Goal: Task Accomplishment & Management: Use online tool/utility

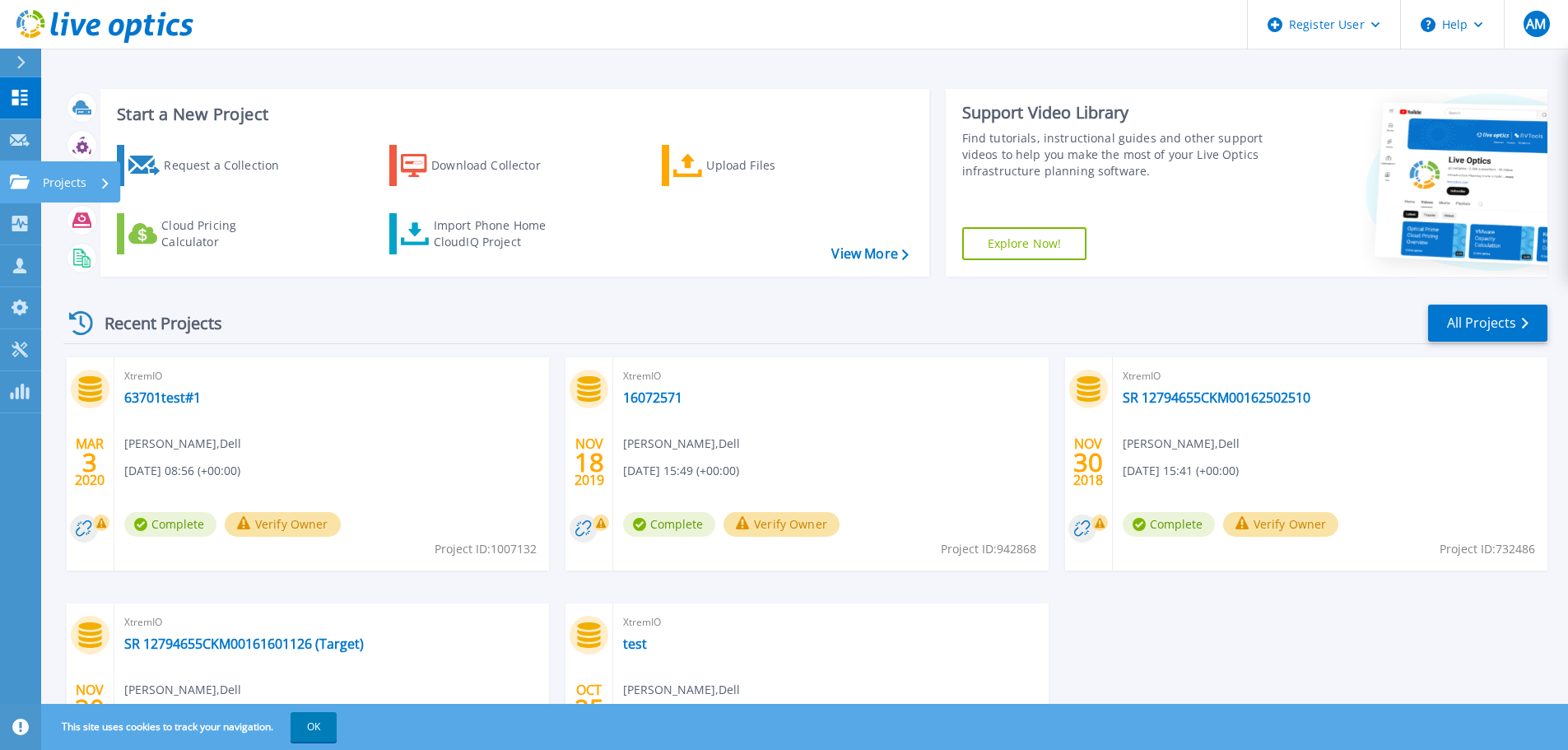
click at [12, 178] on icon at bounding box center [20, 181] width 20 height 14
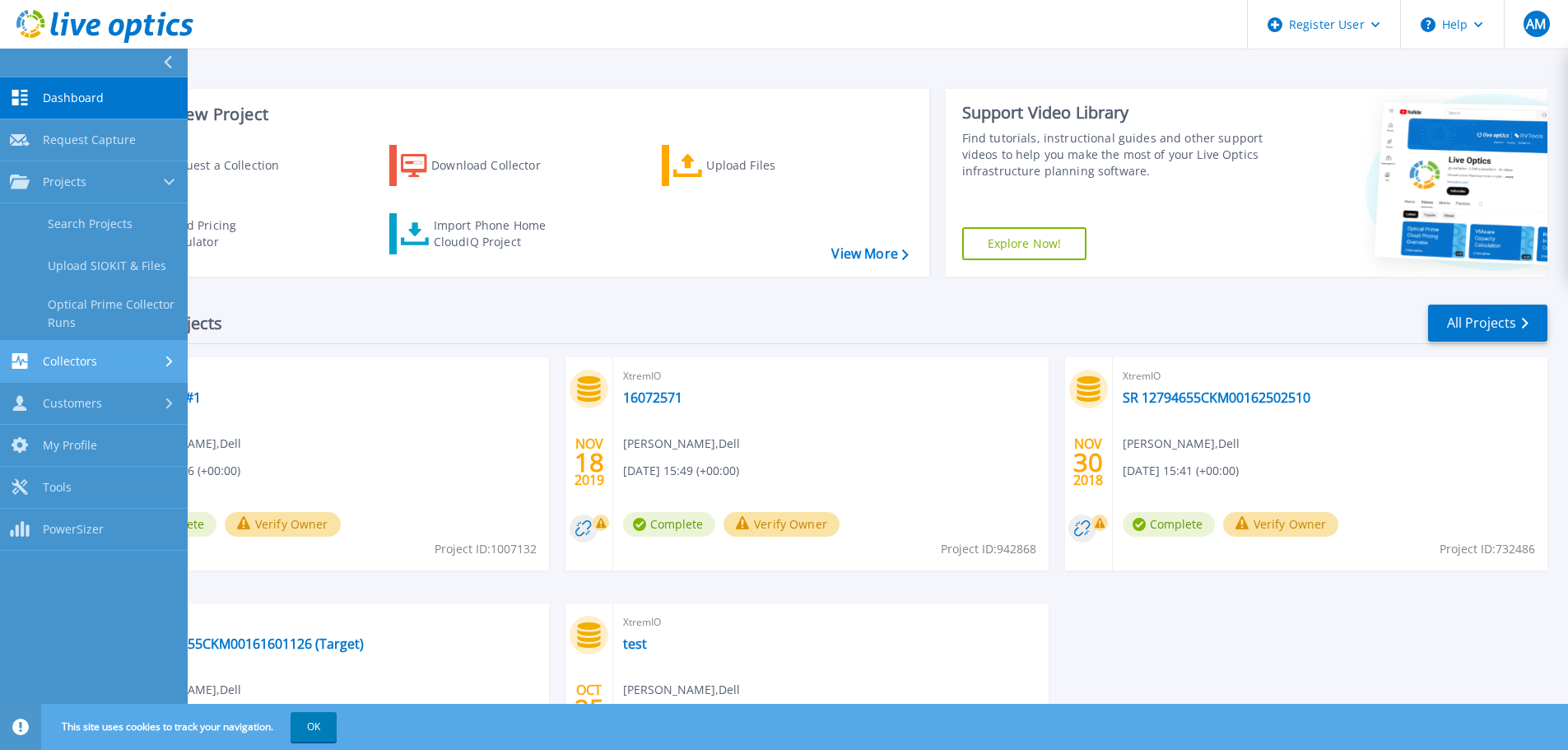
click at [74, 356] on span "Collectors" at bounding box center [70, 362] width 55 height 15
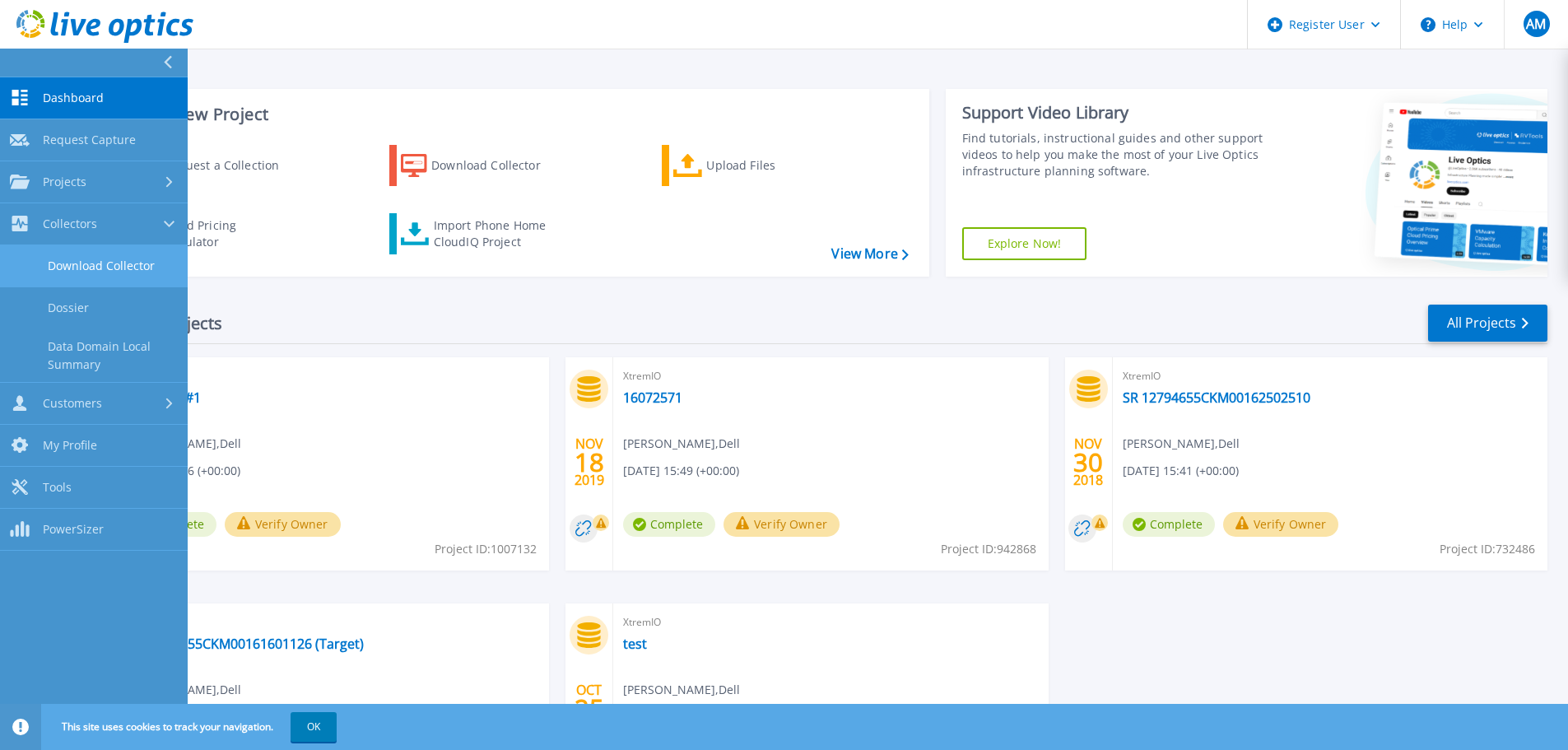
click at [81, 274] on link "Download Collector" at bounding box center [94, 266] width 188 height 42
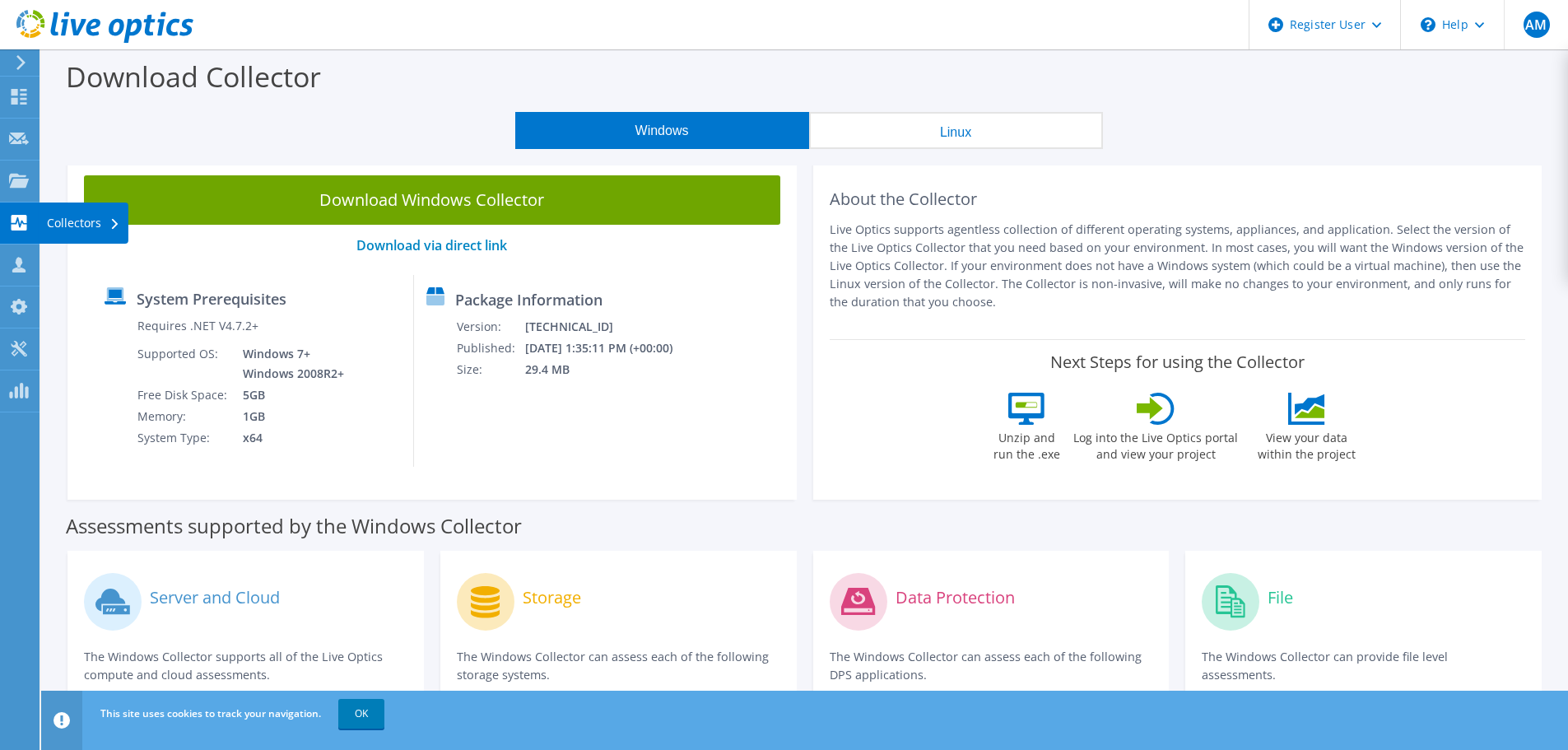
click at [55, 223] on div "Collectors" at bounding box center [83, 223] width 90 height 41
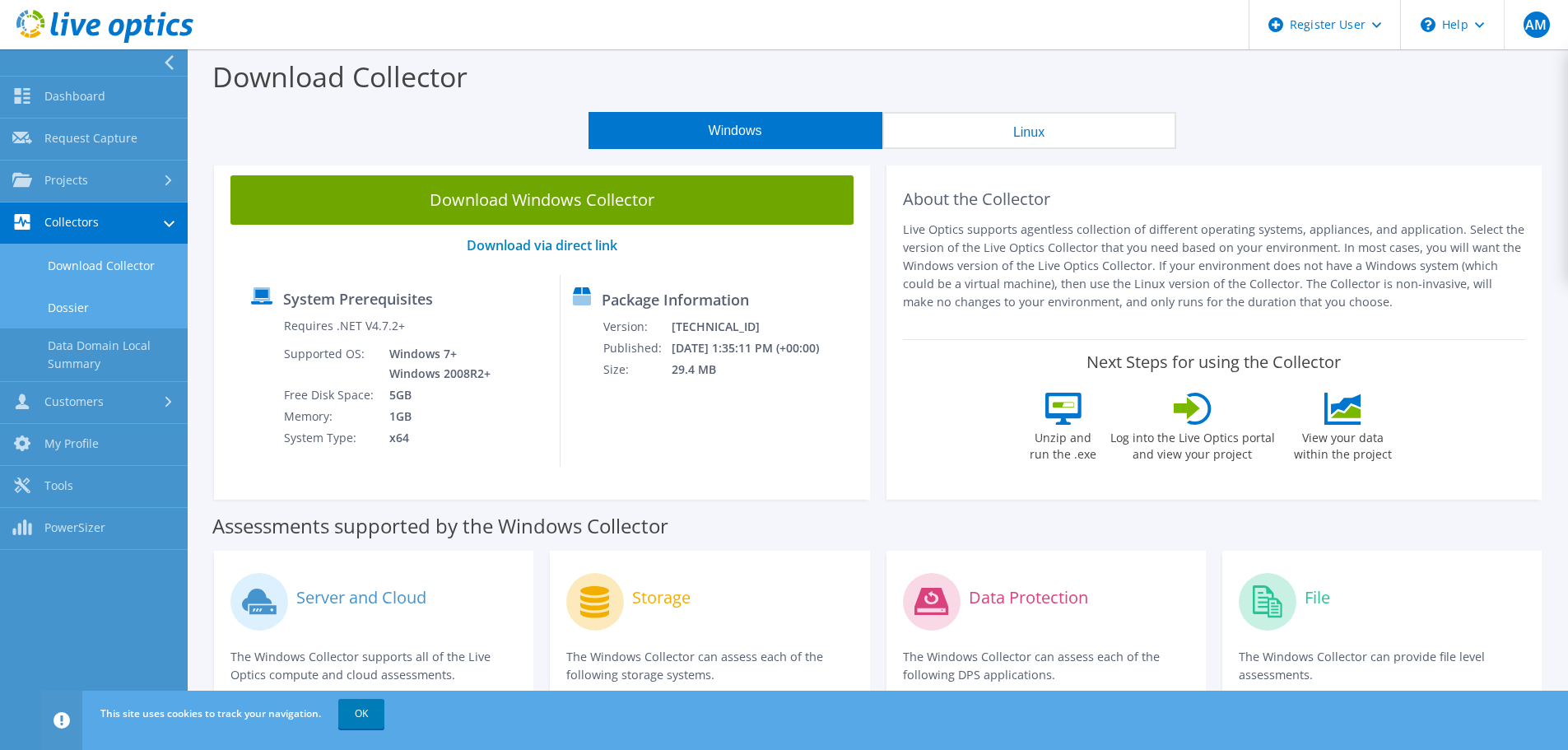
click at [77, 303] on link "Dossier" at bounding box center [94, 307] width 188 height 42
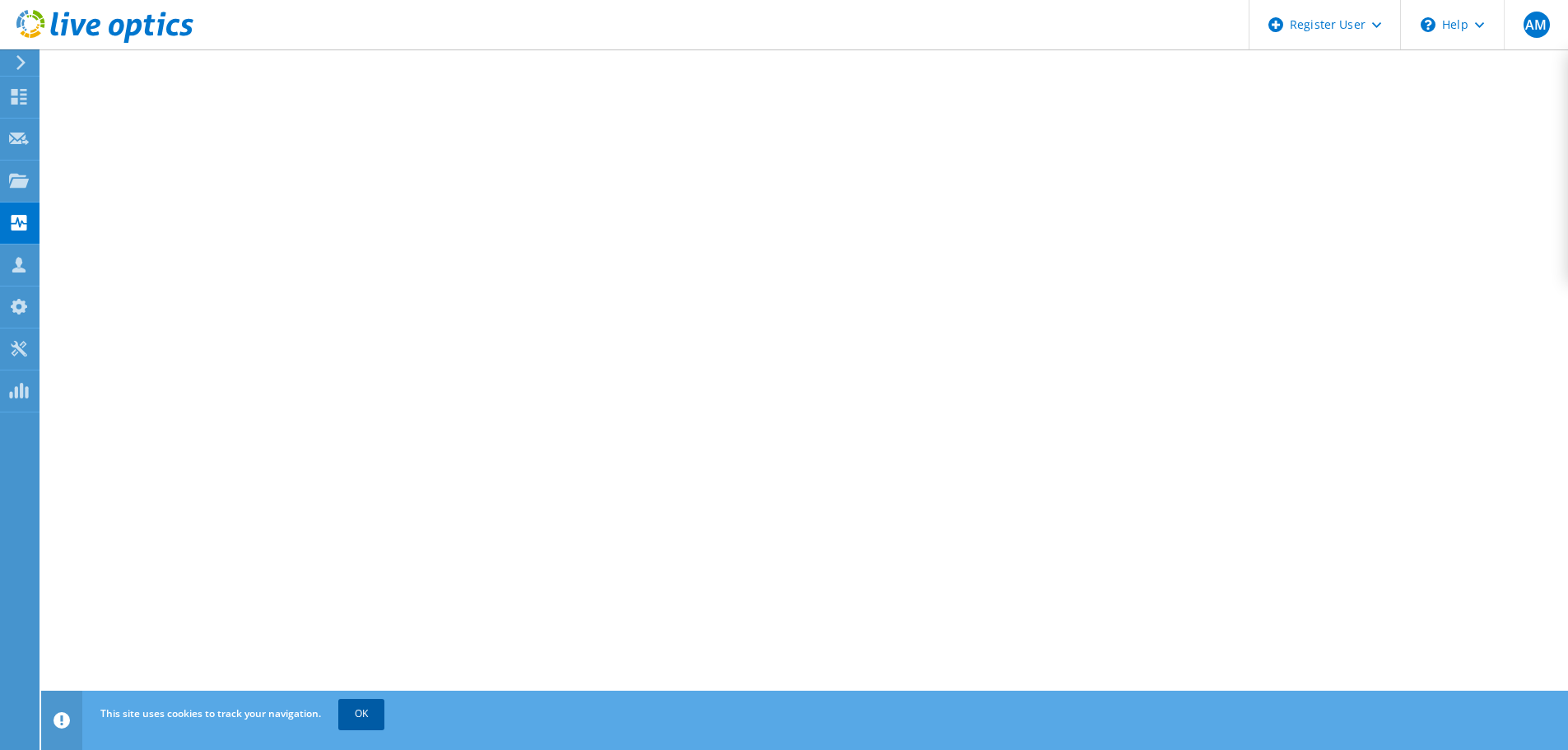
click at [357, 713] on link "OK" at bounding box center [361, 713] width 46 height 29
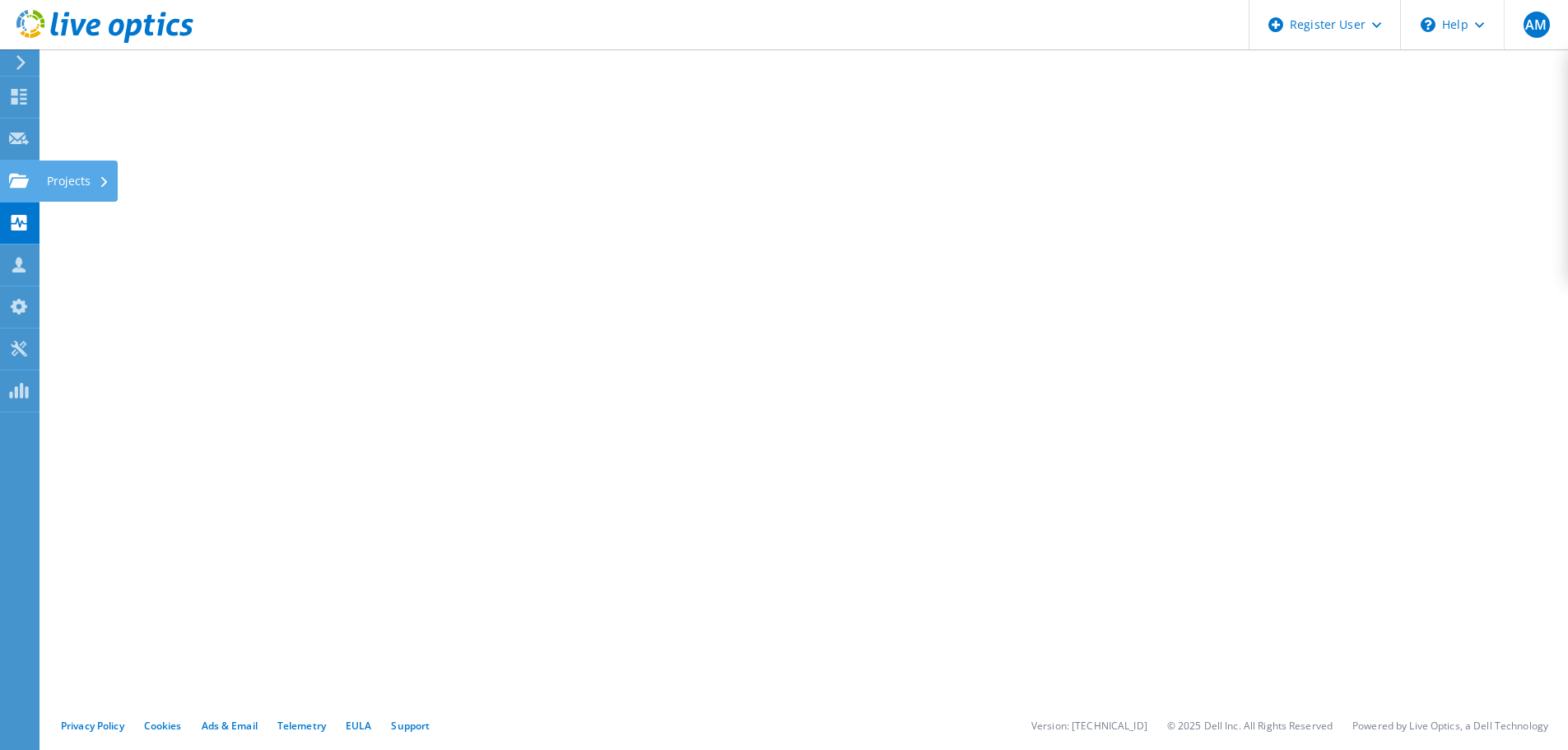
click at [75, 180] on div "Projects" at bounding box center [78, 181] width 79 height 41
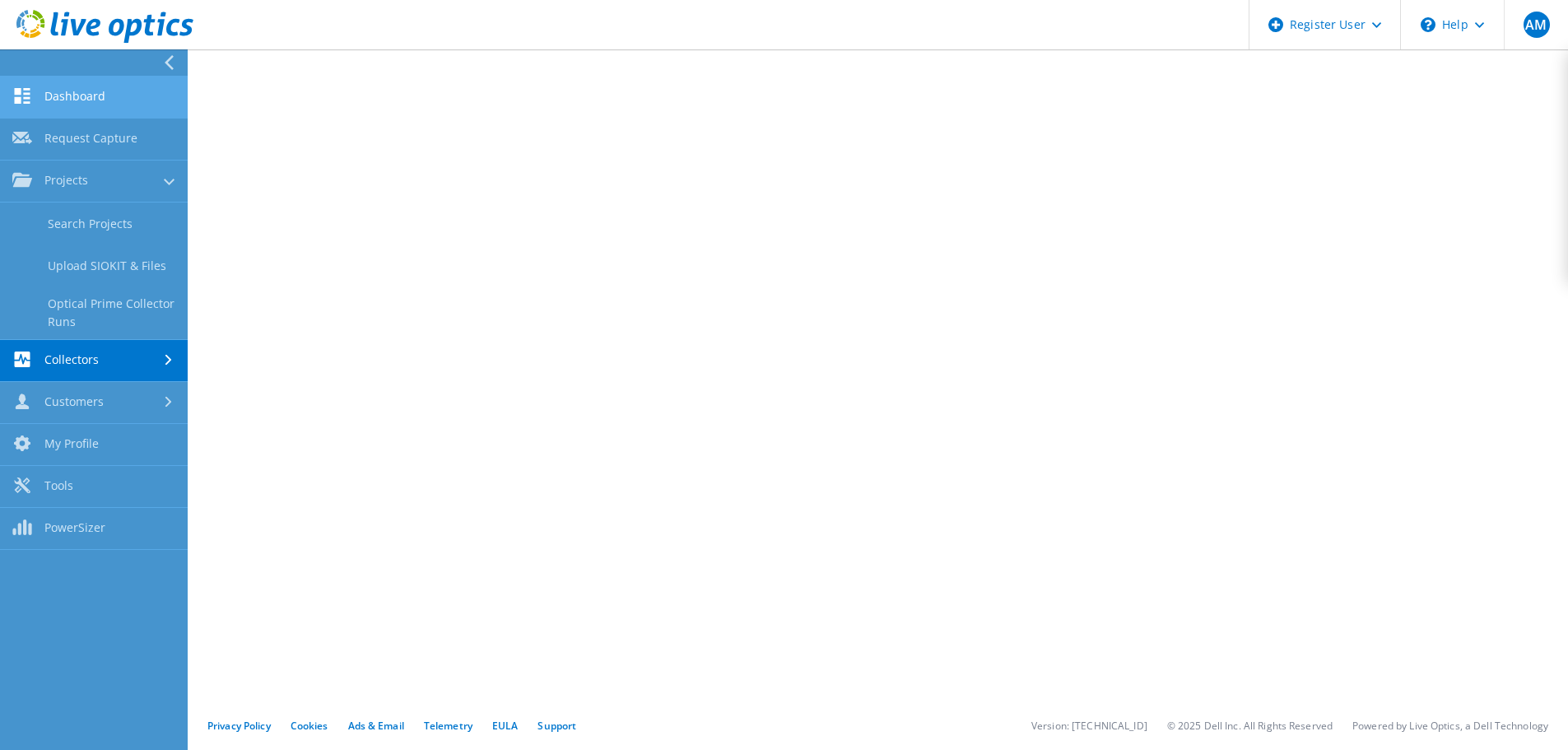
click at [80, 96] on link "Dashboard" at bounding box center [94, 97] width 188 height 42
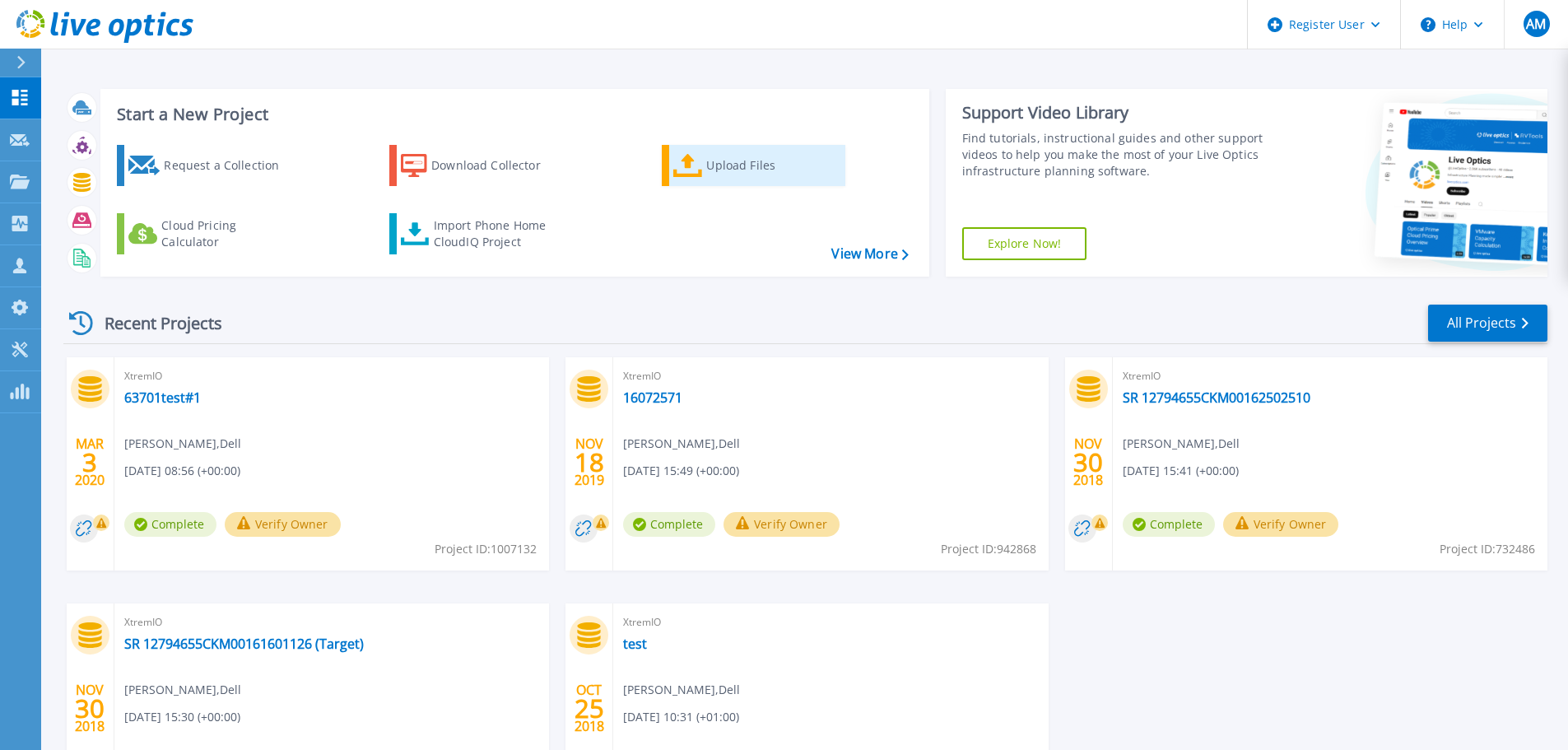
click at [737, 170] on div "Upload Files" at bounding box center [772, 165] width 132 height 33
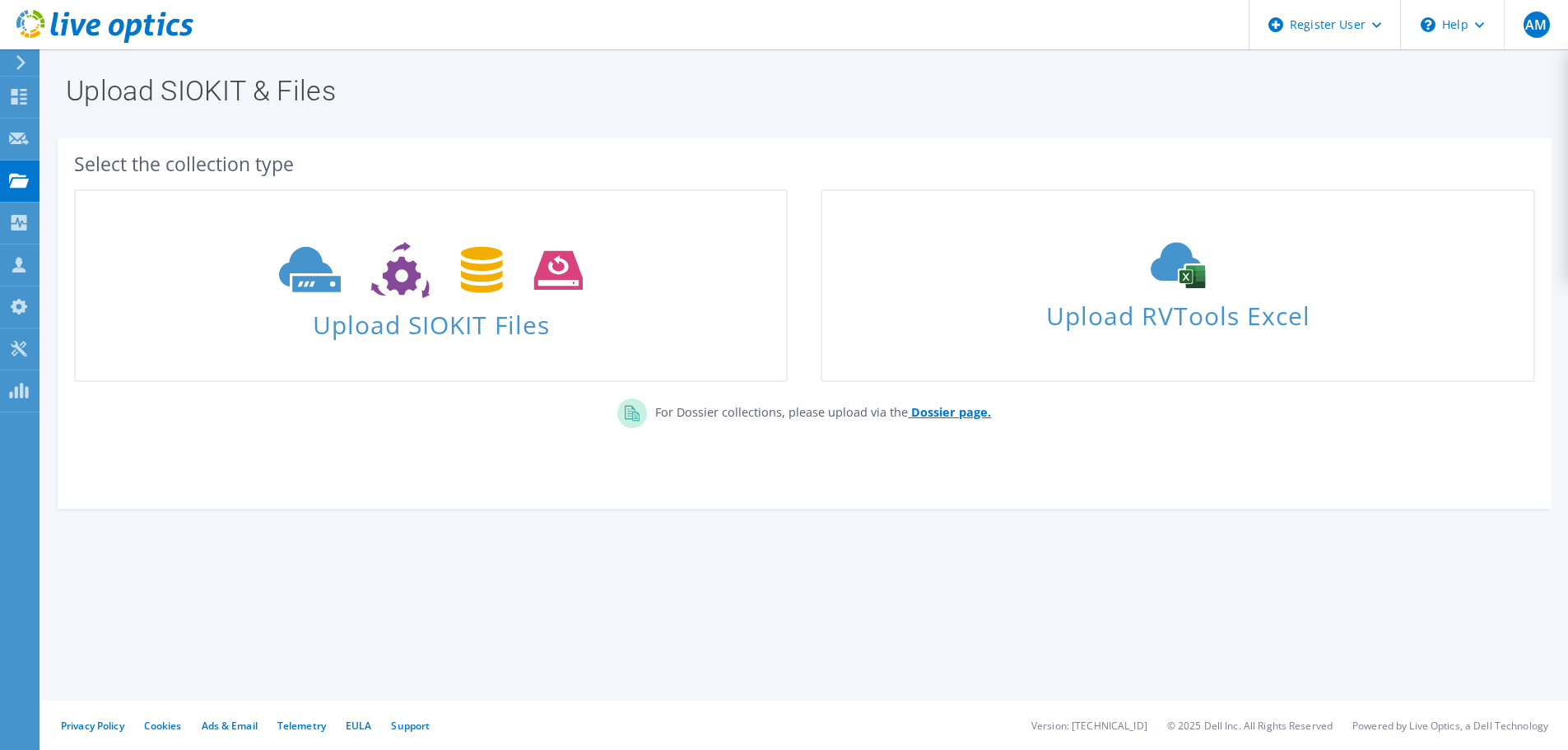
click at [931, 407] on b "Dossier page." at bounding box center [951, 412] width 80 height 16
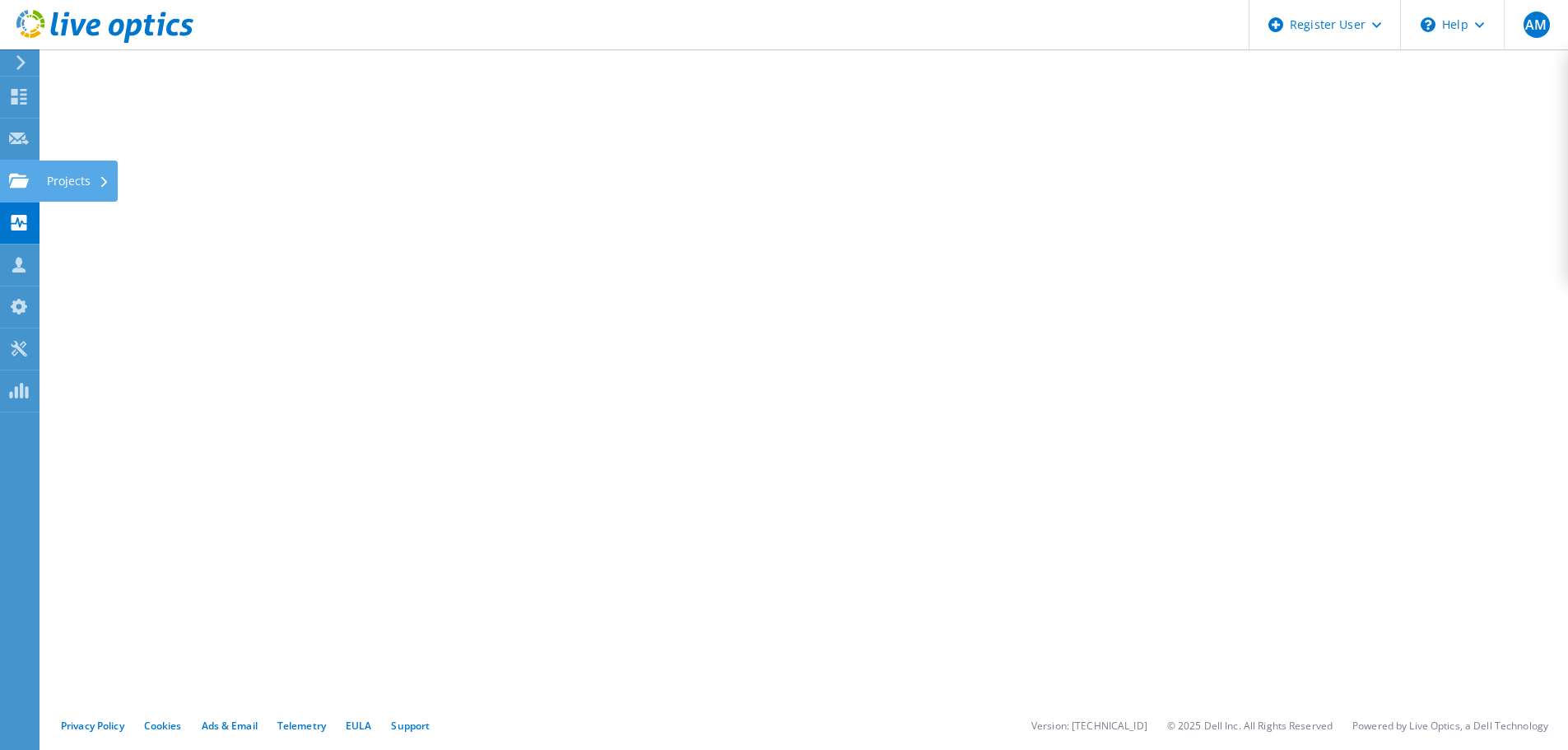
click at [74, 177] on div "Projects" at bounding box center [78, 181] width 79 height 41
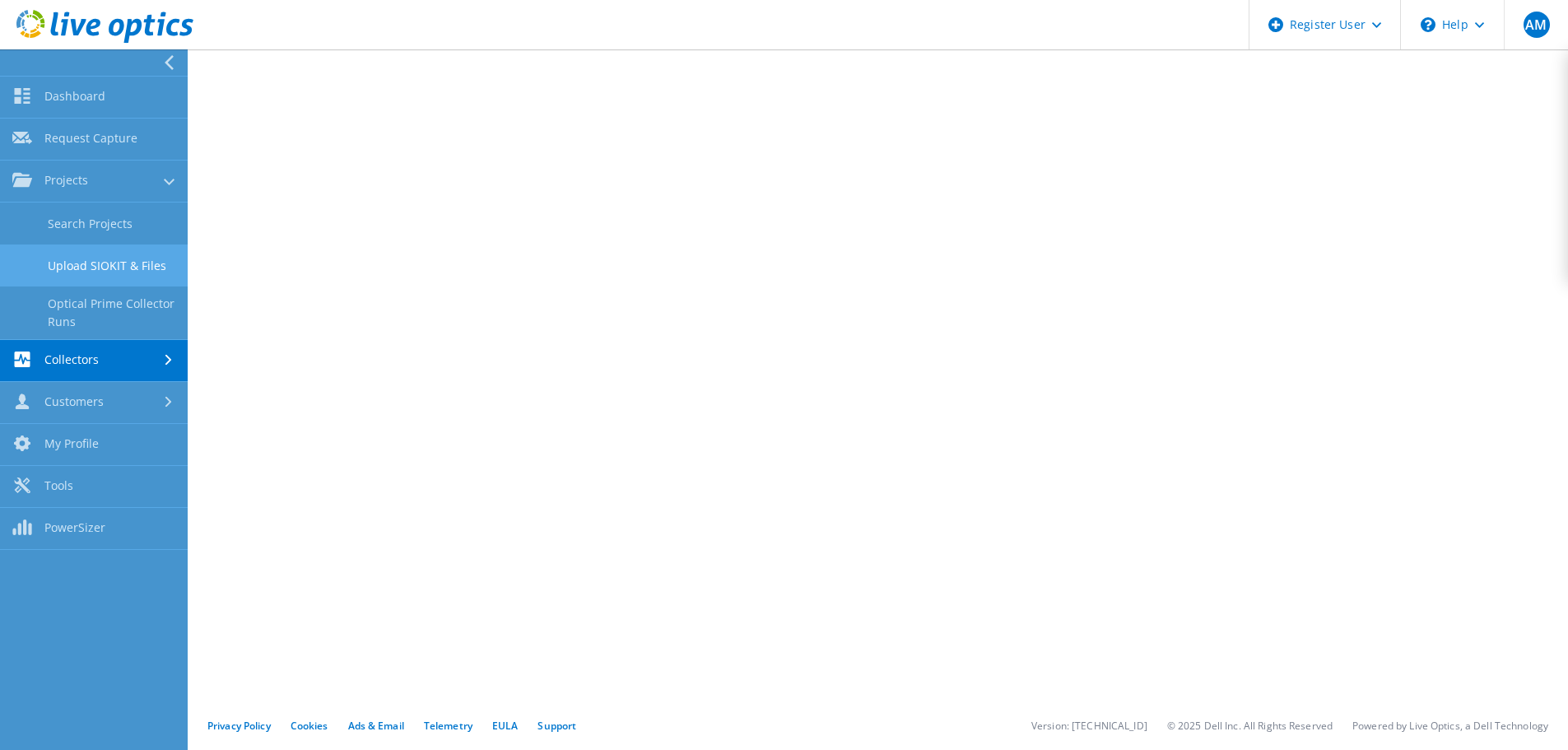
click at [100, 265] on link "Upload SIOKIT & Files" at bounding box center [94, 265] width 188 height 42
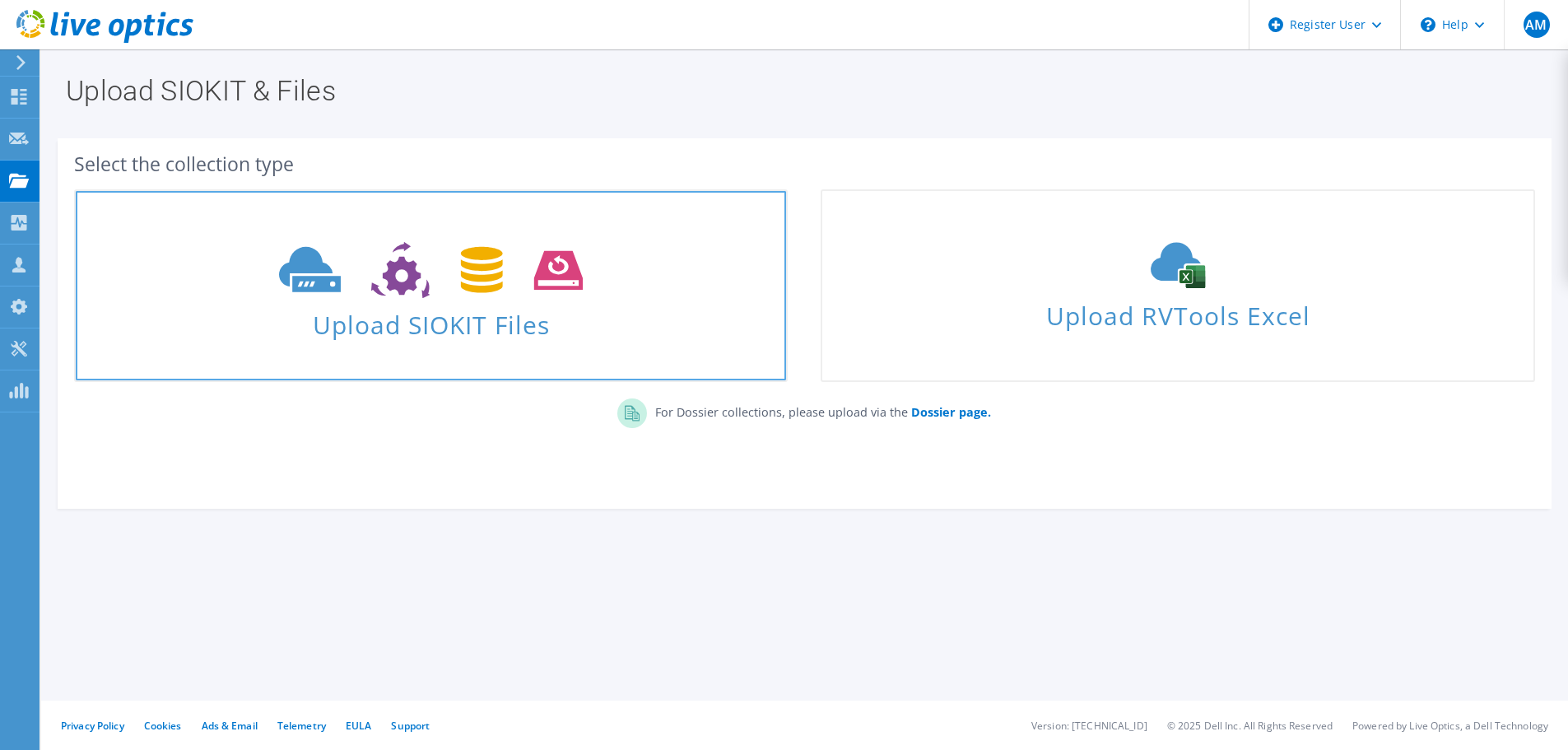
click at [406, 300] on span at bounding box center [431, 268] width 711 height 69
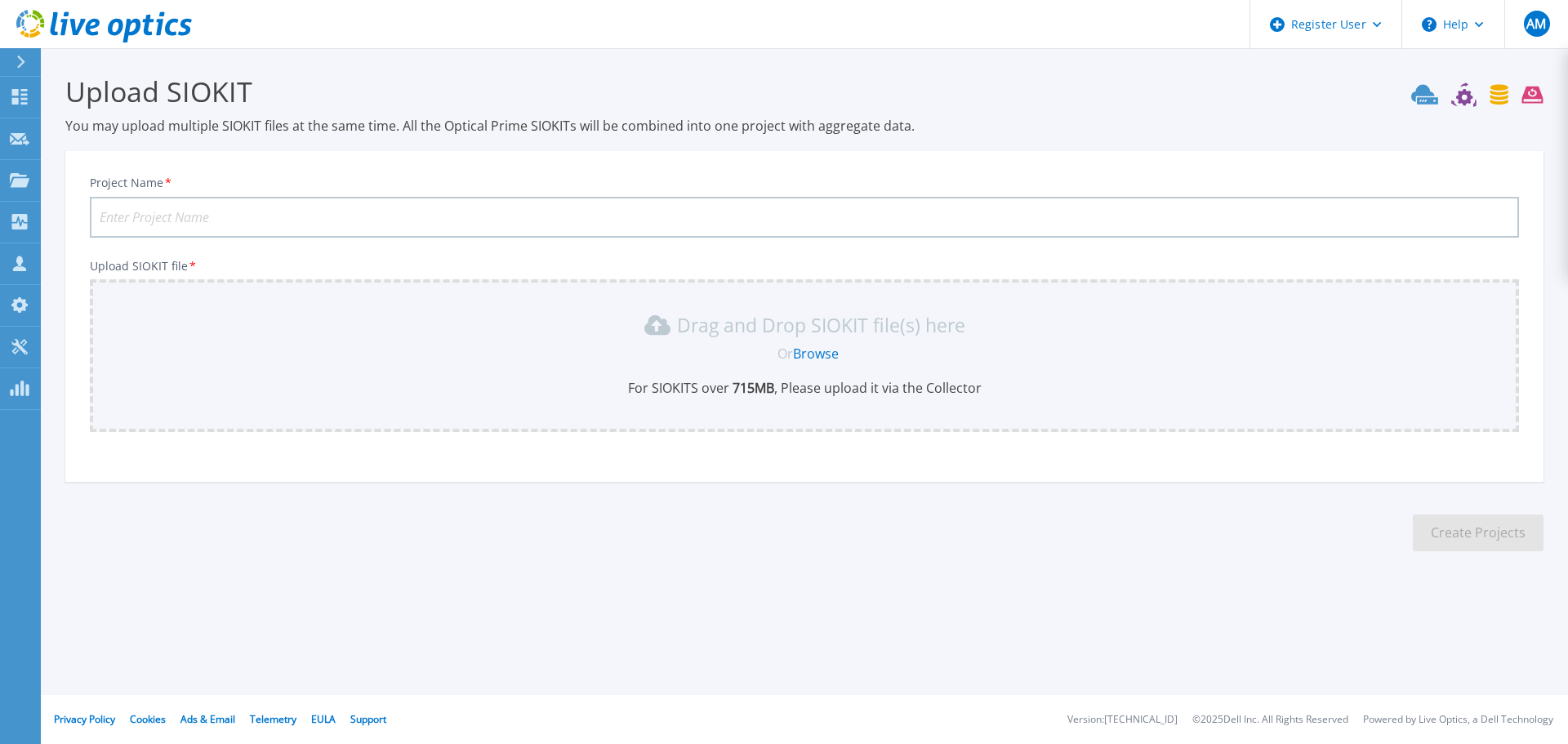
click at [17, 62] on icon at bounding box center [21, 62] width 9 height 13
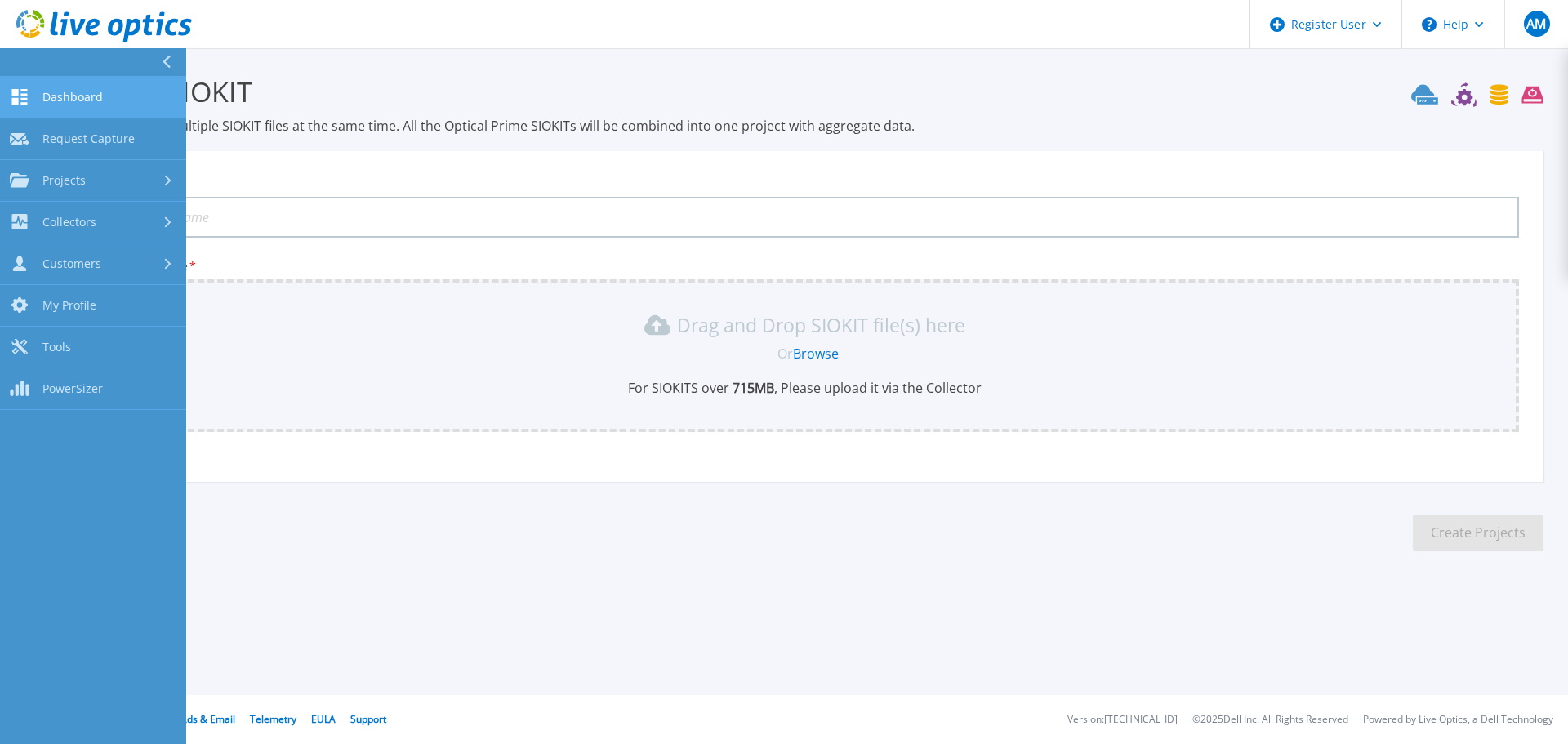
click at [44, 97] on span "Dashboard" at bounding box center [72, 97] width 61 height 15
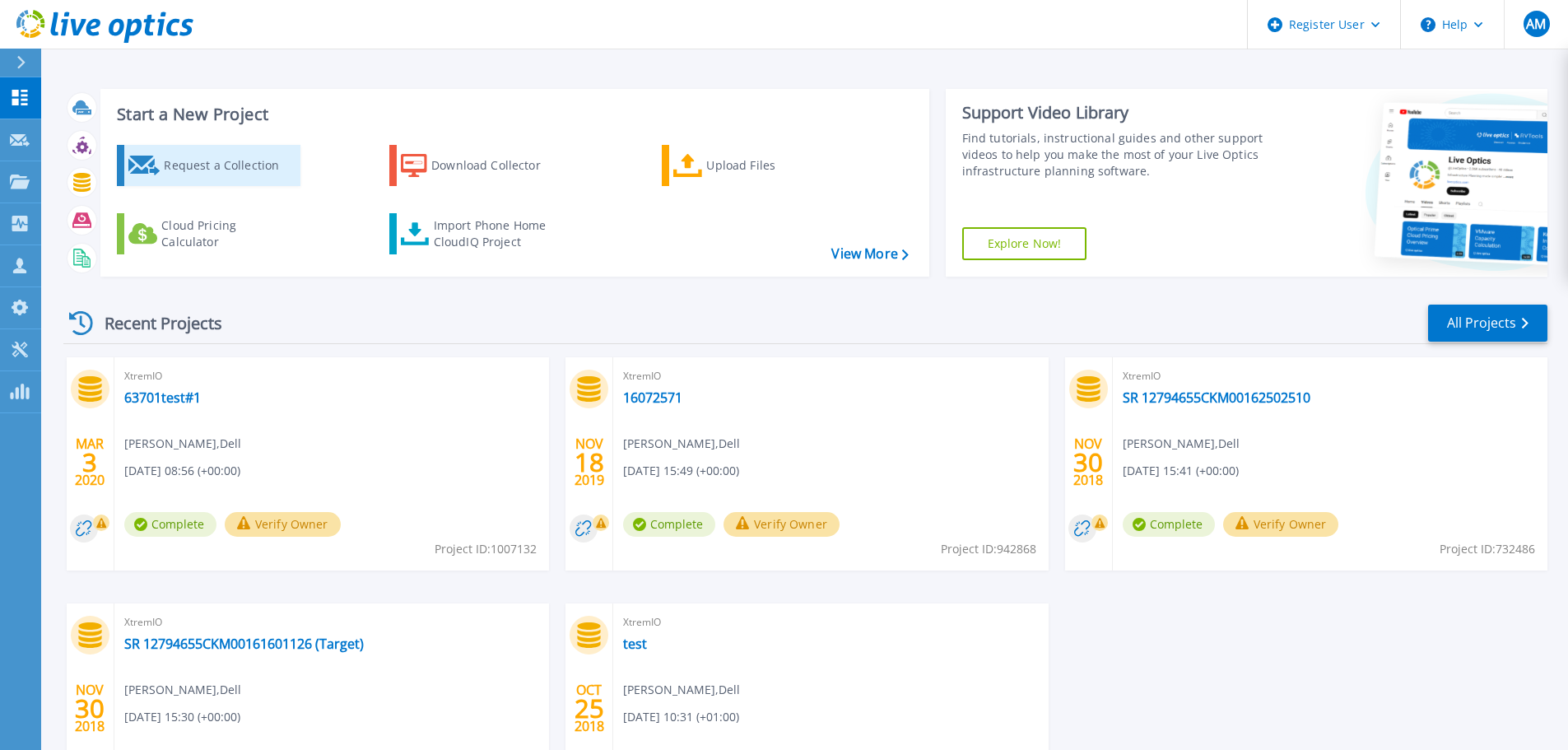
click at [214, 161] on div "Request a Collection" at bounding box center [229, 165] width 132 height 33
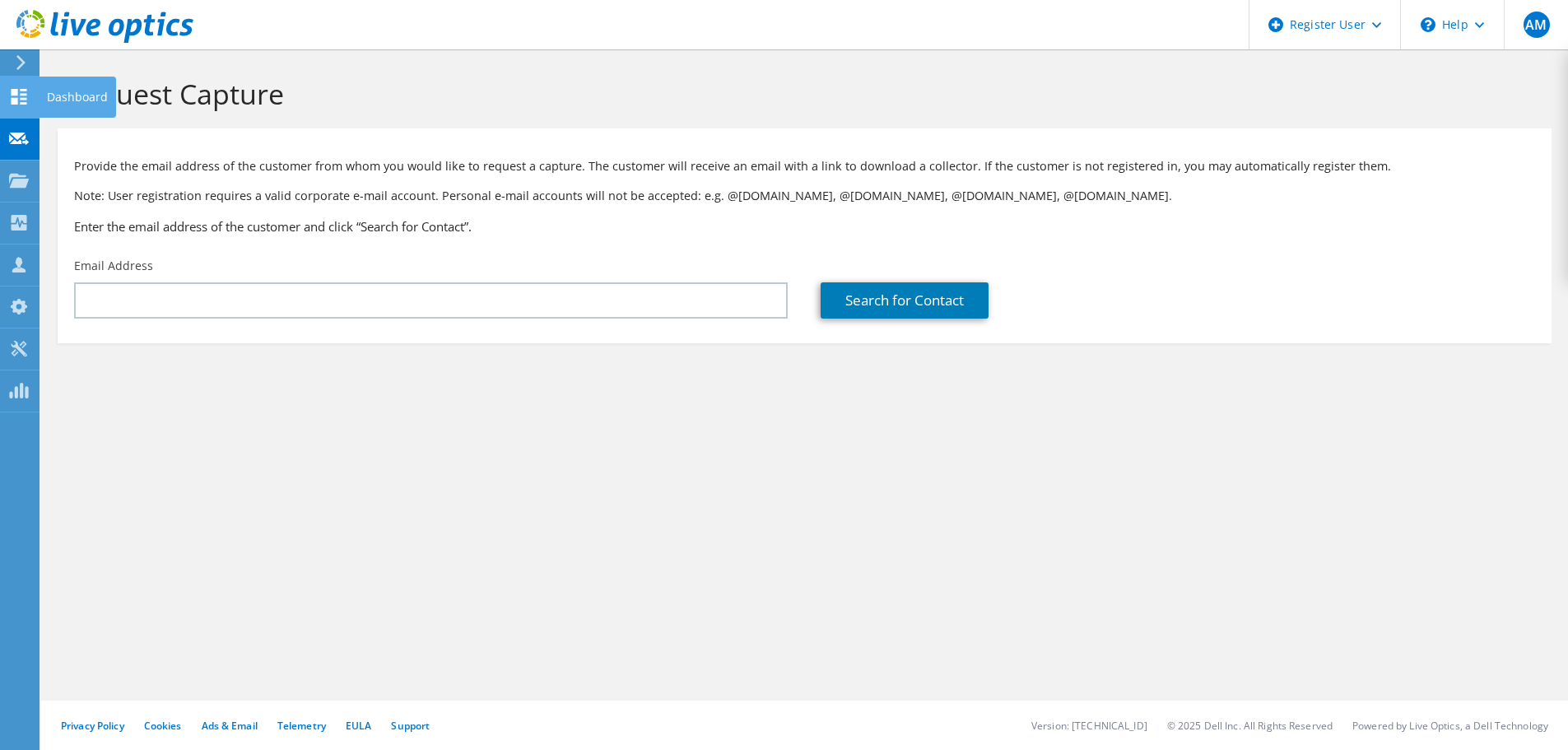
click at [55, 95] on div "Dashboard" at bounding box center [77, 97] width 77 height 41
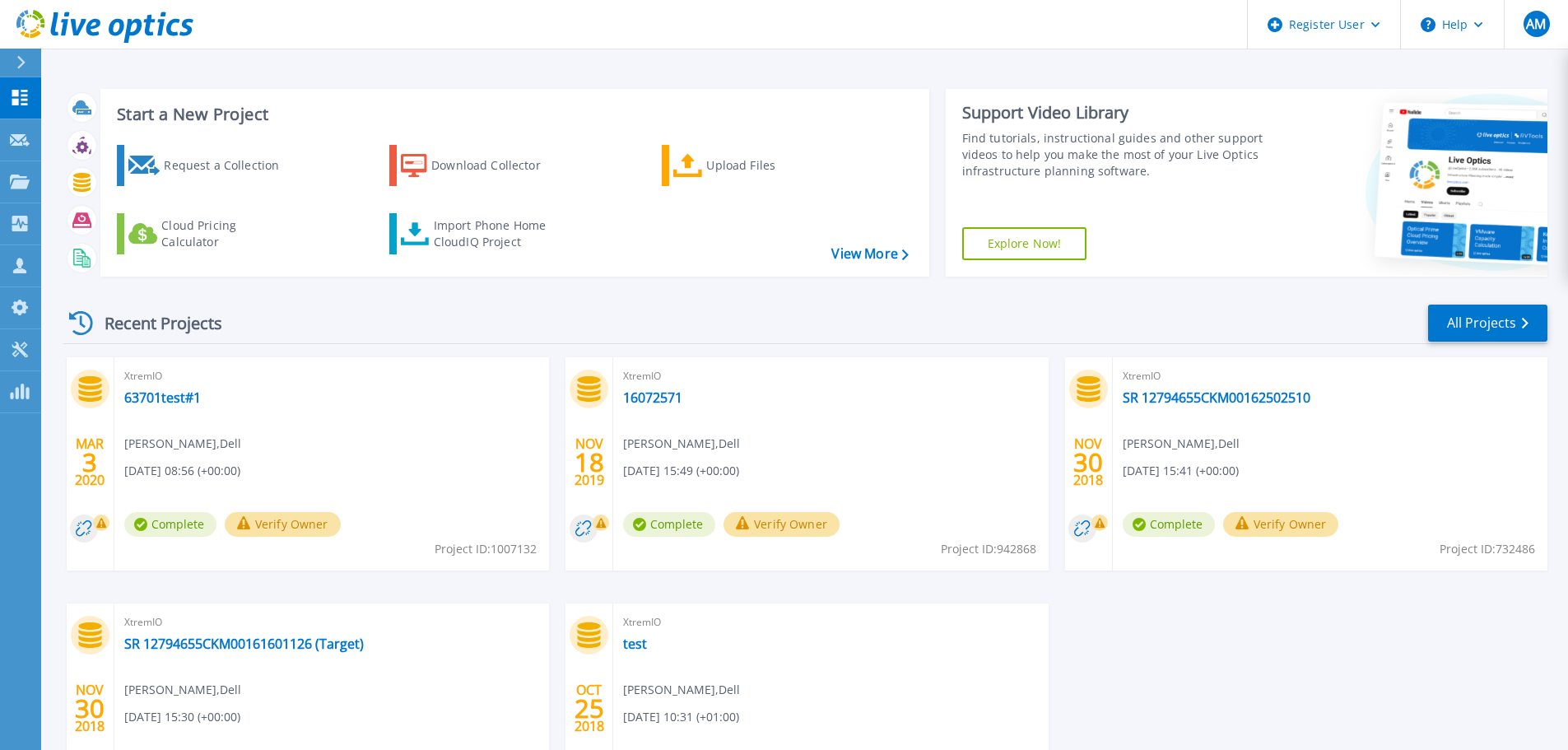
click at [1029, 239] on link "Explore Now!" at bounding box center [1025, 244] width 125 height 33
click at [1030, 244] on link "Explore Now!" at bounding box center [1025, 244] width 125 height 33
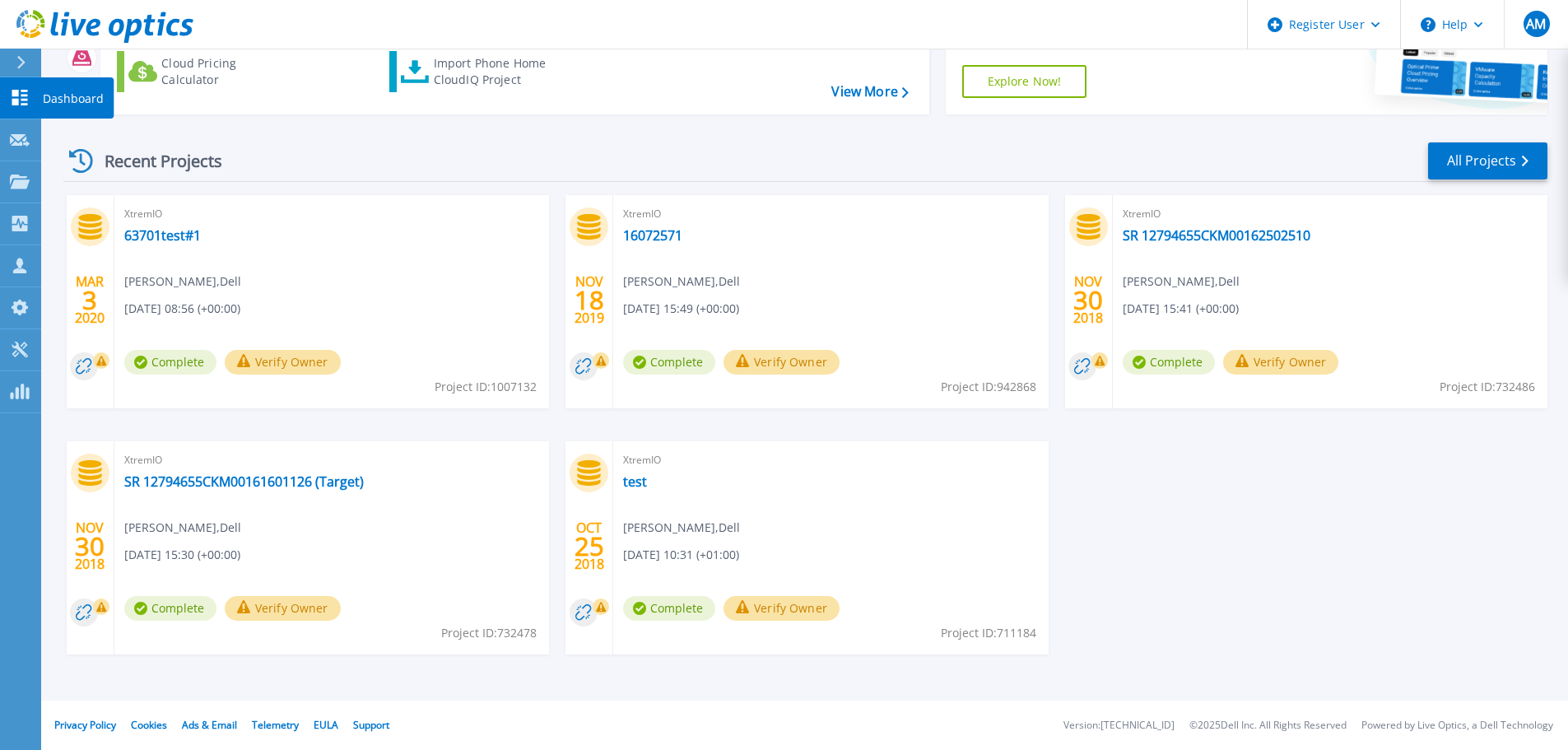
click at [21, 97] on icon at bounding box center [20, 97] width 20 height 16
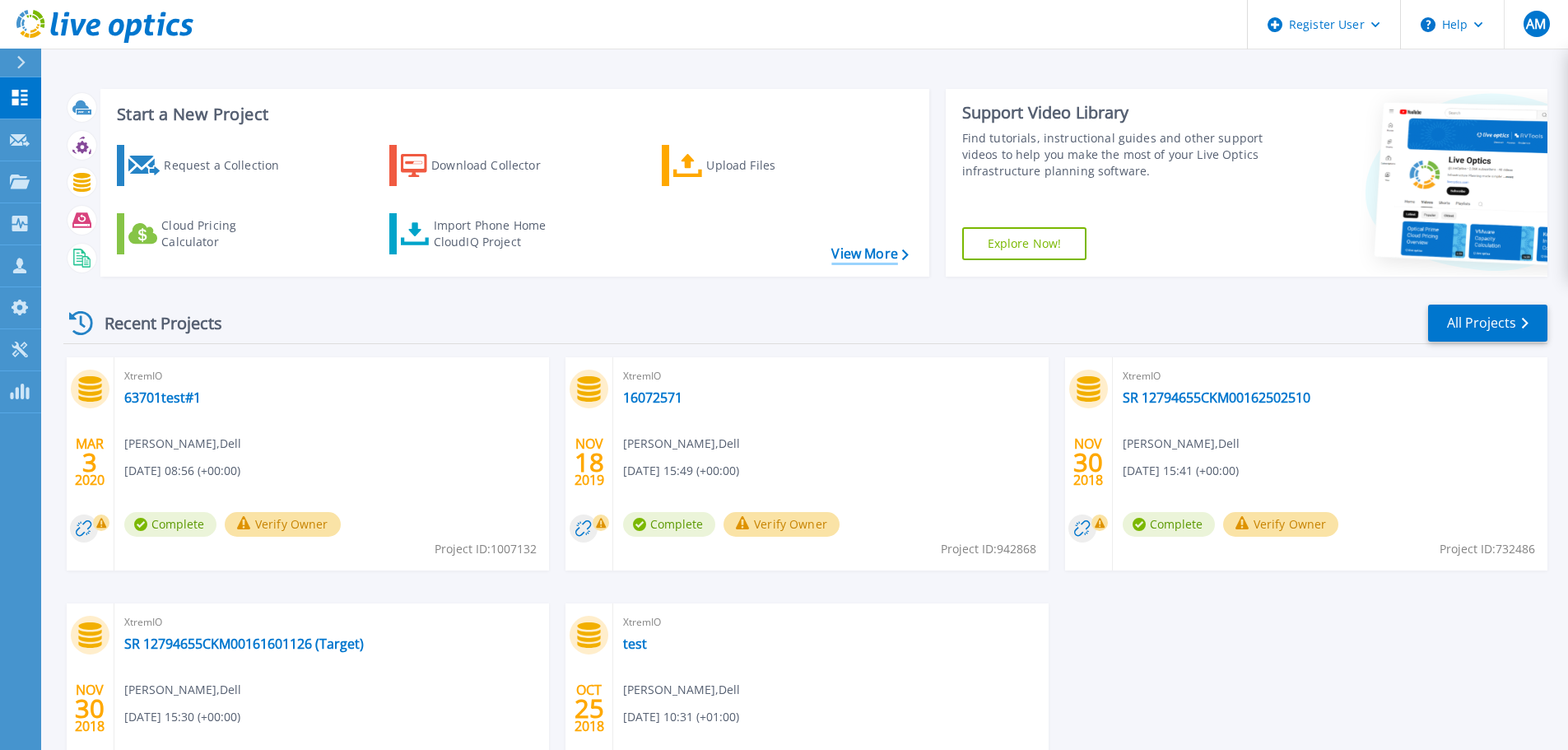
click at [873, 258] on link "View More" at bounding box center [869, 254] width 76 height 16
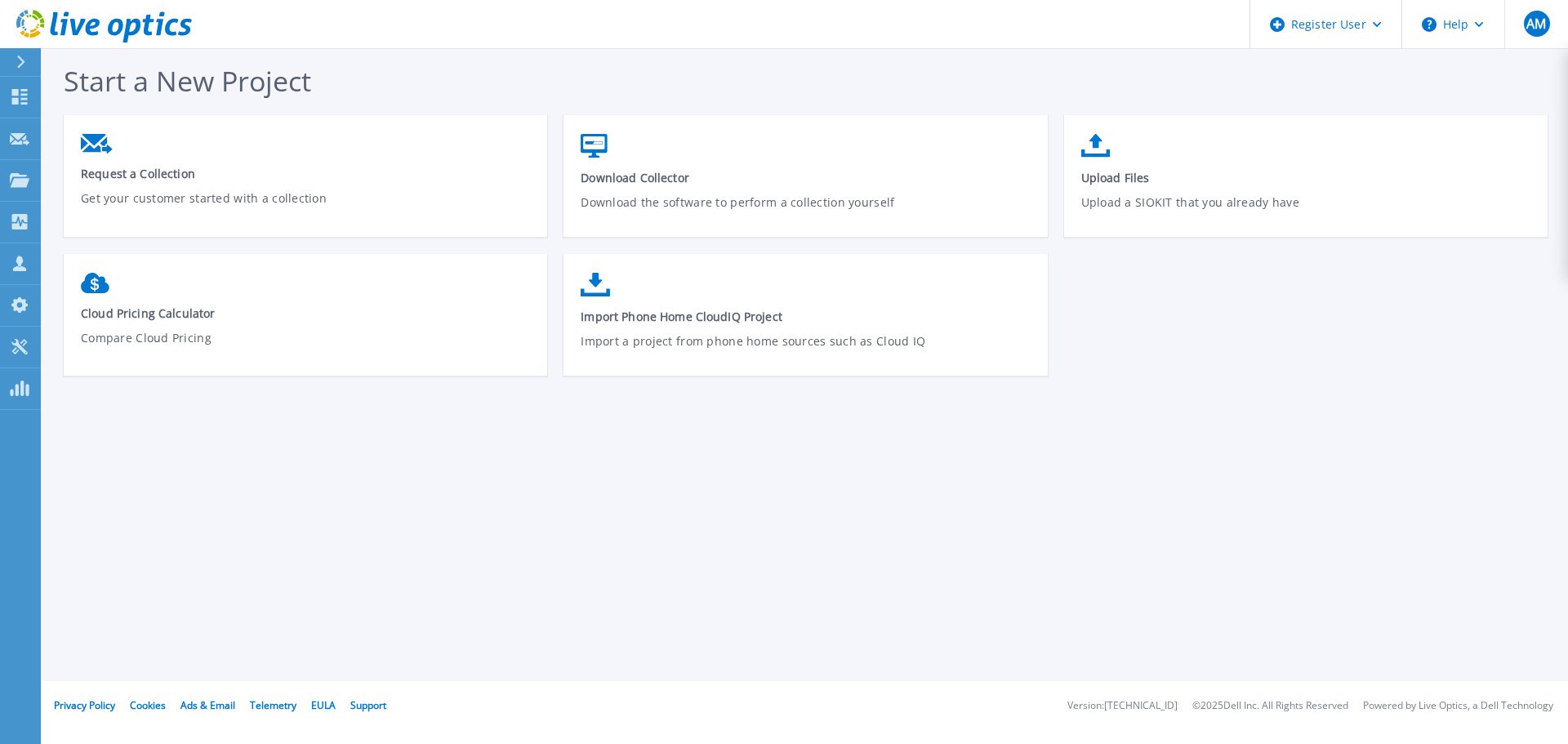
click at [18, 62] on icon at bounding box center [21, 62] width 9 height 13
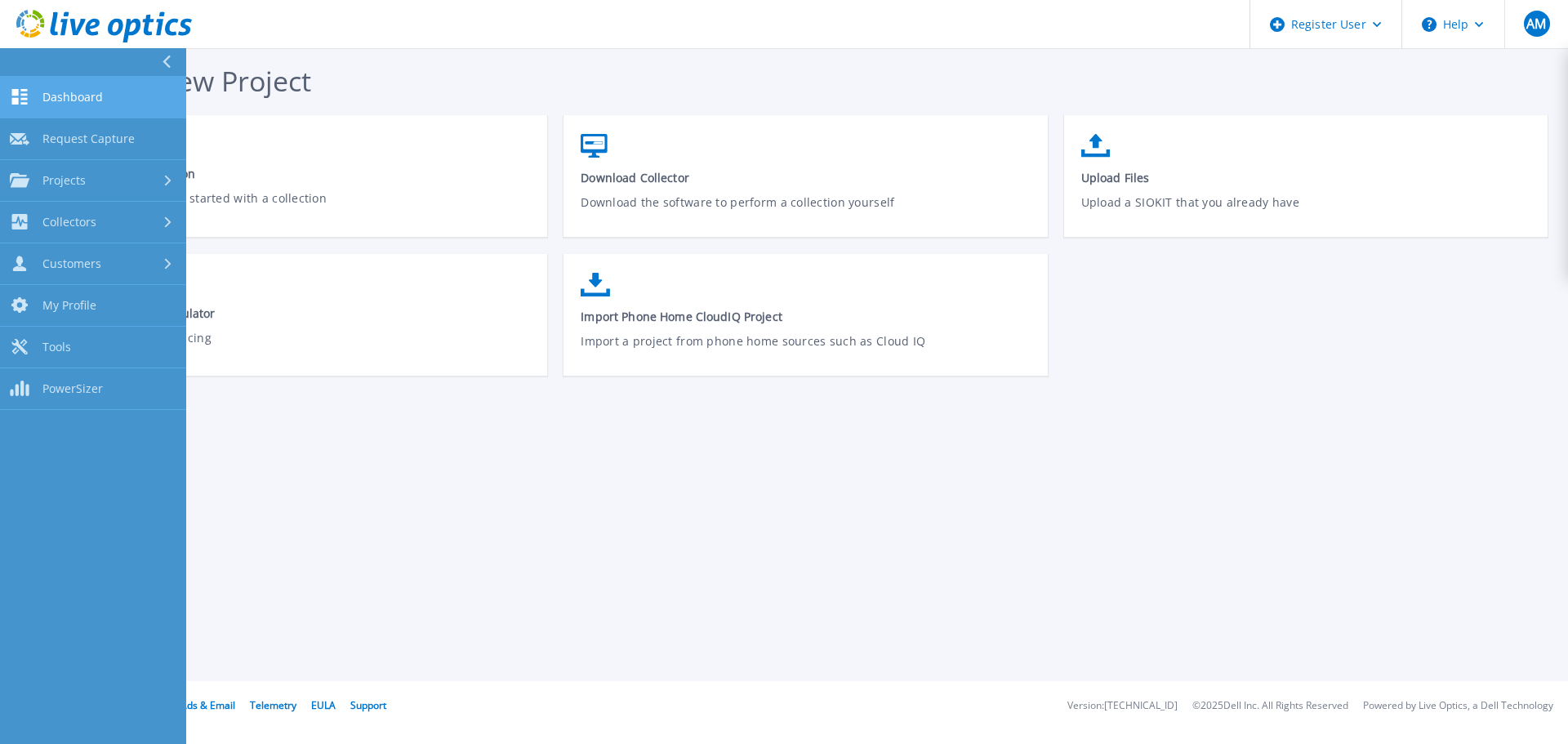
click at [51, 99] on span "Dashboard" at bounding box center [72, 97] width 61 height 15
